Goal: Navigation & Orientation: Find specific page/section

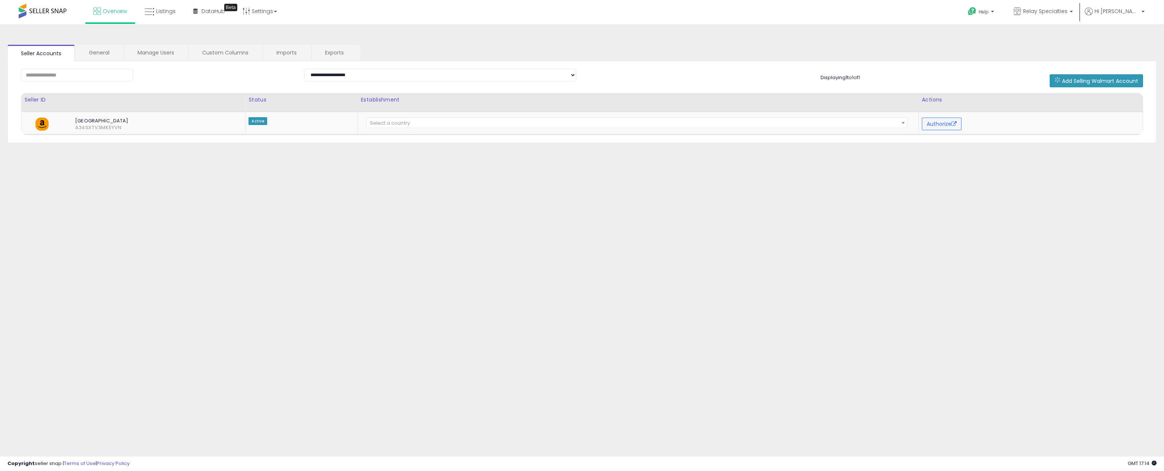
click at [112, 17] on link "Overview" at bounding box center [110, 11] width 45 height 22
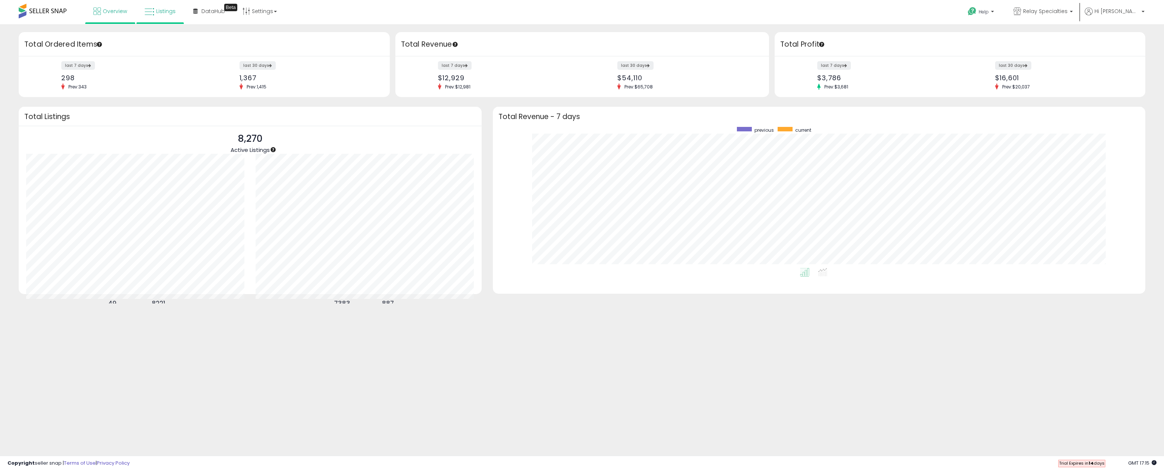
click at [158, 16] on link "Listings" at bounding box center [160, 11] width 42 height 22
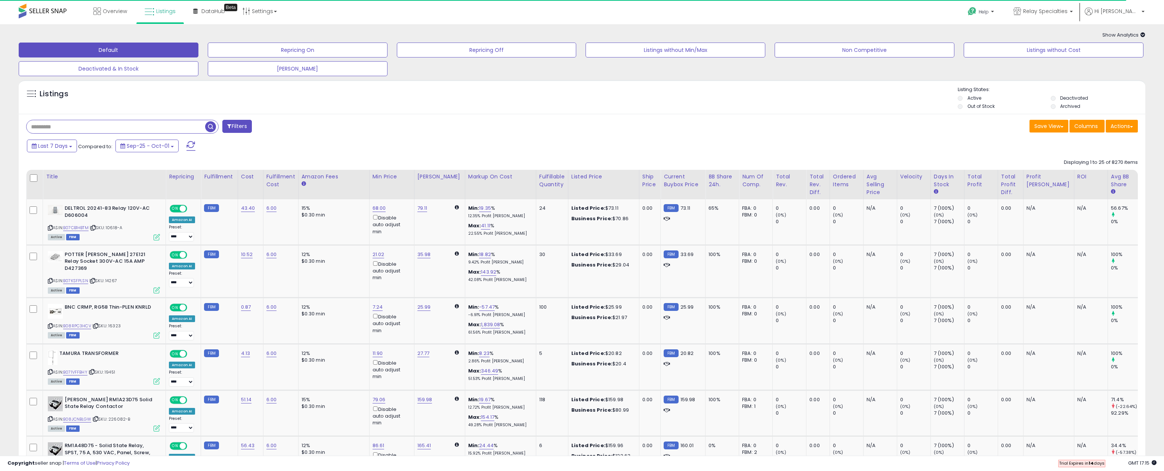
click at [66, 128] on input "text" at bounding box center [116, 126] width 179 height 13
type input "******"
